Goal: Task Accomplishment & Management: Complete application form

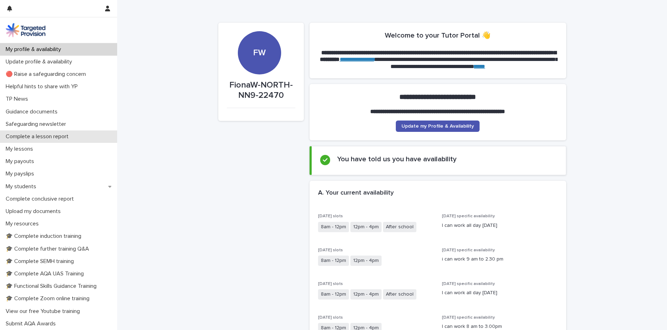
click at [46, 137] on p "Complete a lesson report" at bounding box center [38, 136] width 71 height 7
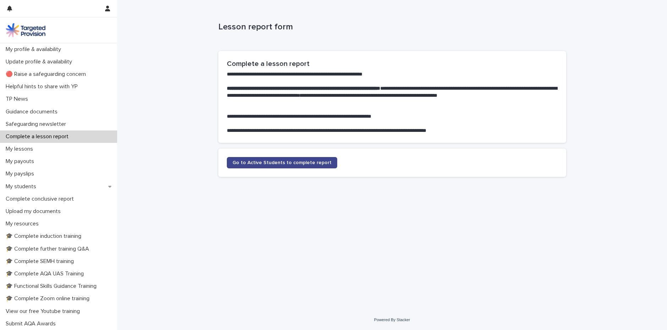
click at [296, 167] on link "Go to Active Students to complete report" at bounding box center [282, 162] width 110 height 11
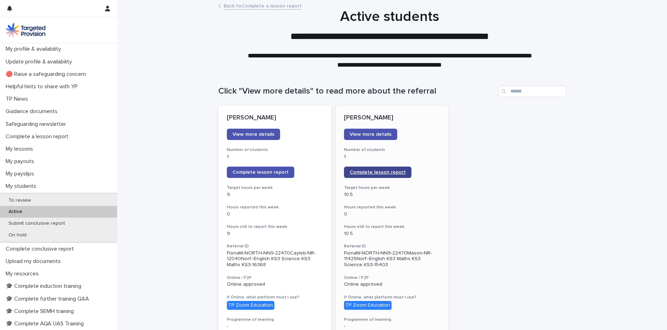
click at [365, 172] on span "Complete lesson report" at bounding box center [377, 172] width 56 height 5
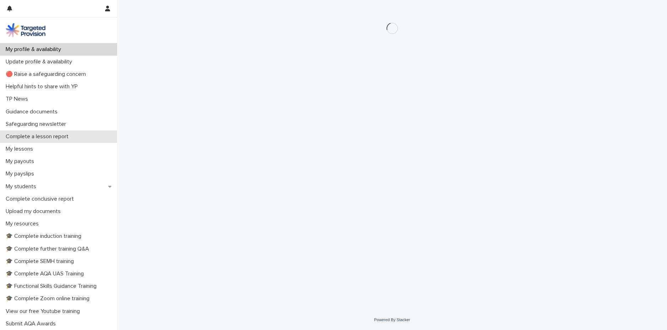
drag, startPoint x: 56, startPoint y: 137, endPoint x: 64, endPoint y: 137, distance: 8.5
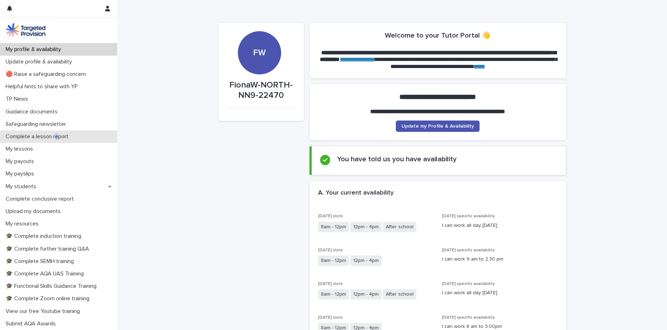
click at [39, 136] on p "Complete a lesson report" at bounding box center [38, 136] width 71 height 7
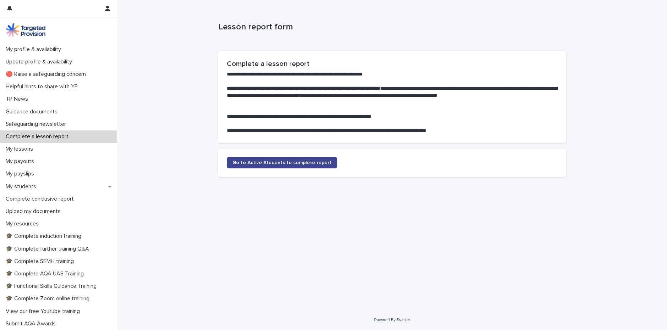
click at [303, 162] on span "Go to Active Students to complete report" at bounding box center [281, 162] width 99 height 5
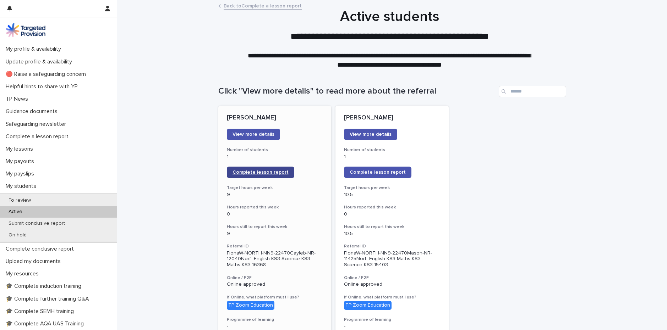
click at [252, 171] on span "Complete lesson report" at bounding box center [260, 172] width 56 height 5
click at [362, 171] on span "Complete lesson report" at bounding box center [377, 172] width 56 height 5
